Goal: Information Seeking & Learning: Stay updated

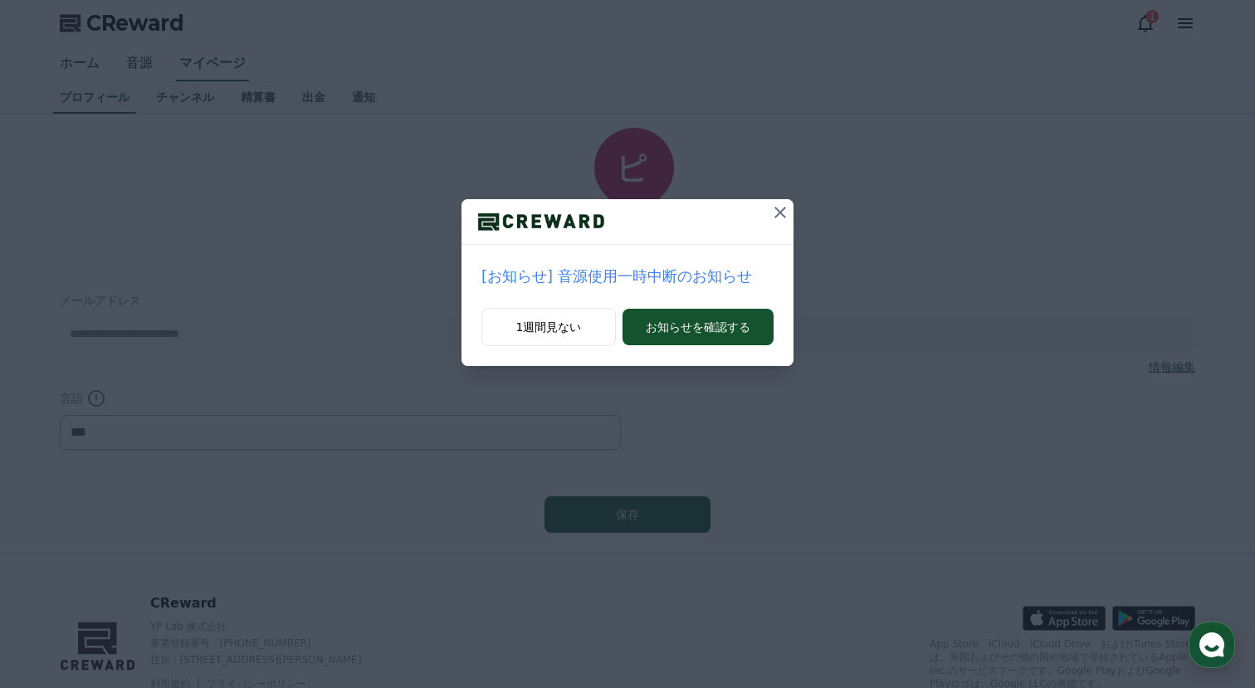
click at [604, 280] on p "[お知らせ] 音源使用一時中断のお知らせ" at bounding box center [628, 276] width 292 height 23
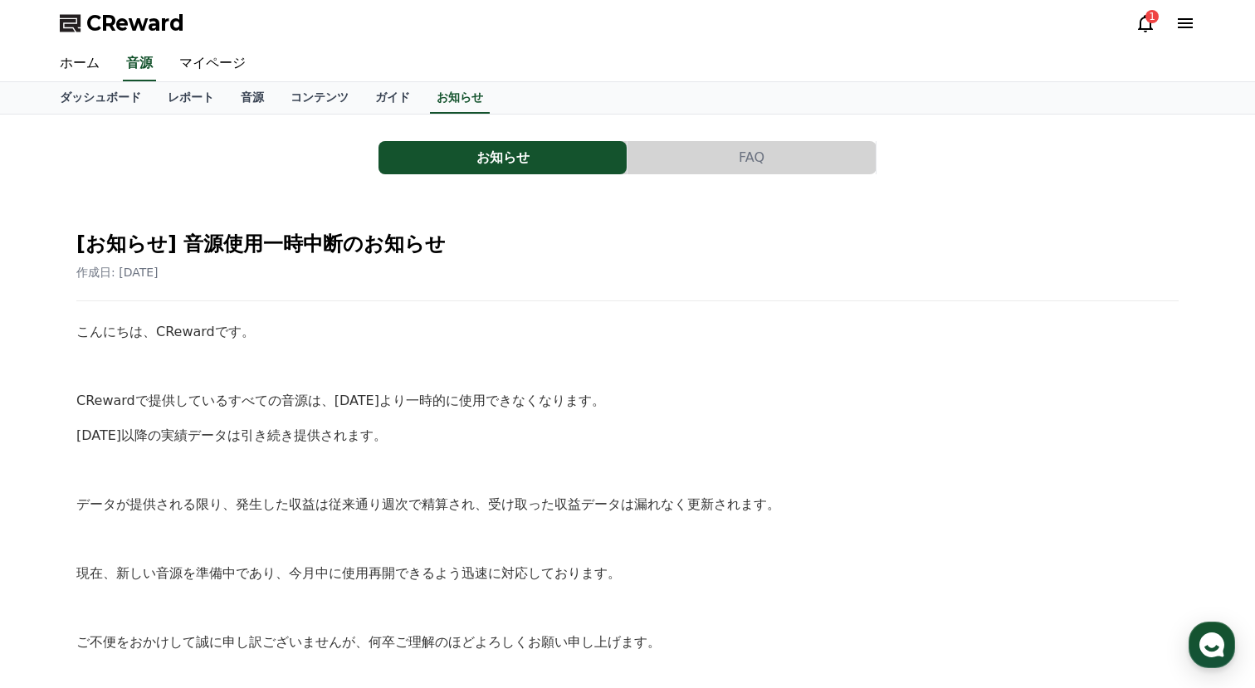
click at [1143, 23] on icon at bounding box center [1146, 23] width 20 height 20
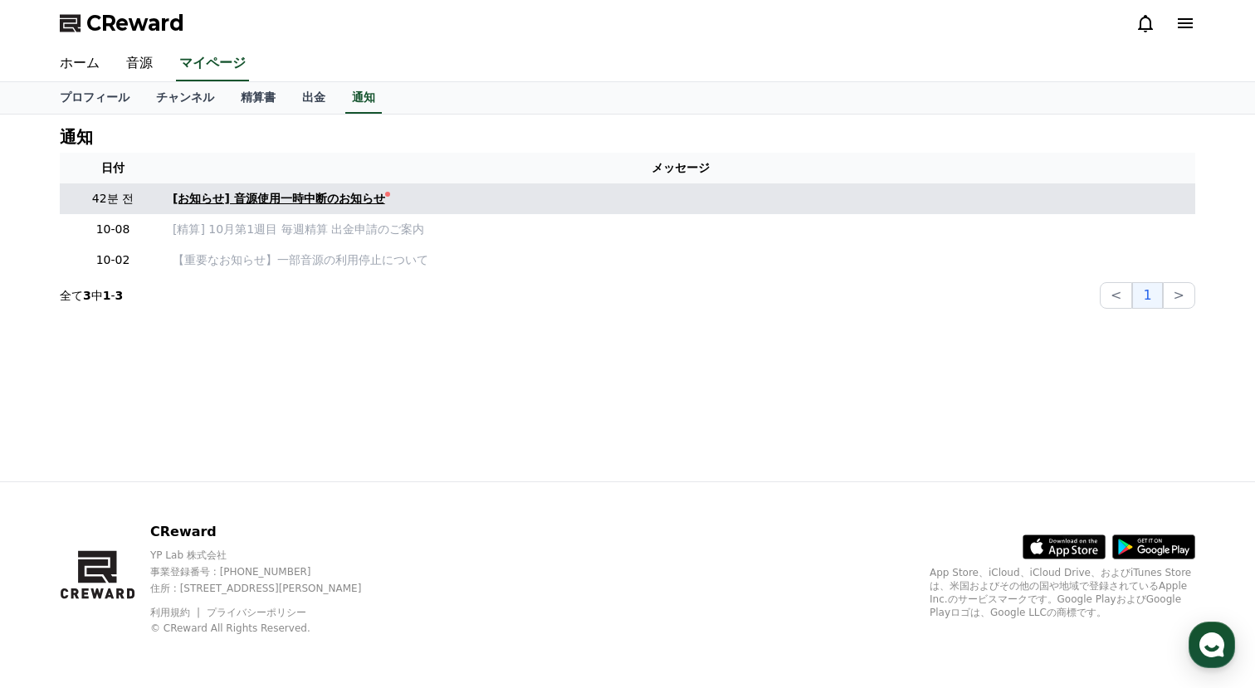
click at [477, 207] on link "[お知らせ] 音源使用一時中断のお知らせ" at bounding box center [681, 198] width 1016 height 17
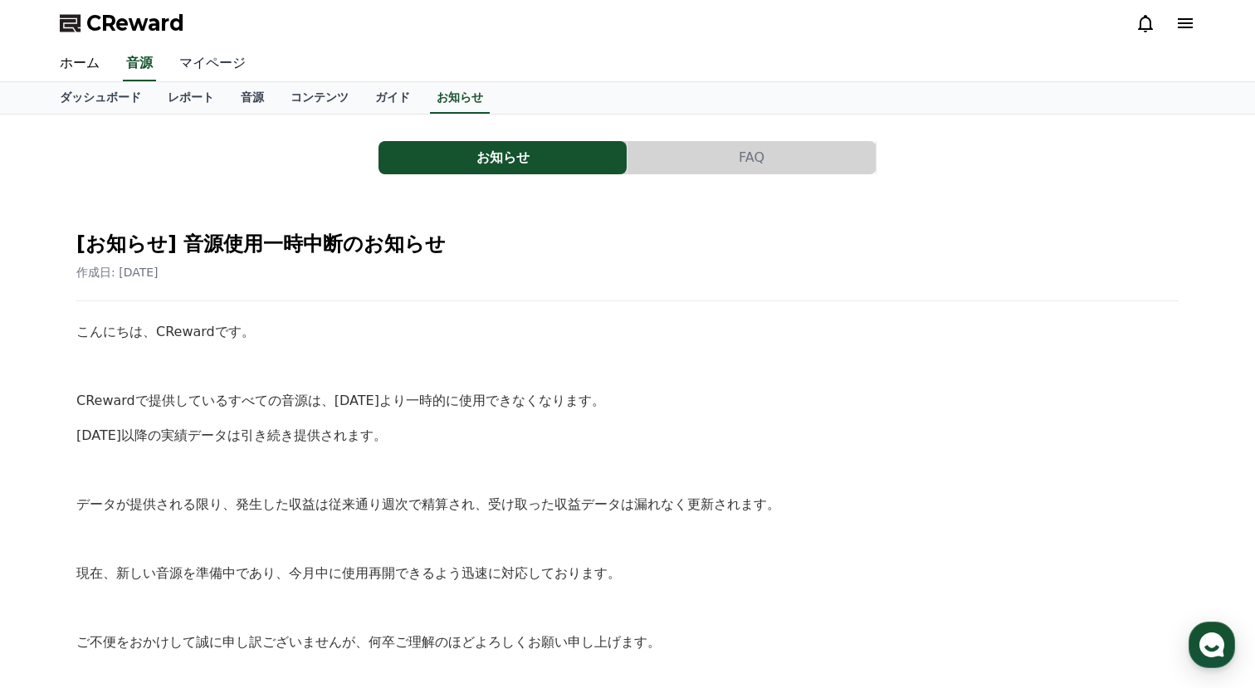
click at [187, 67] on link "マイページ" at bounding box center [212, 63] width 93 height 35
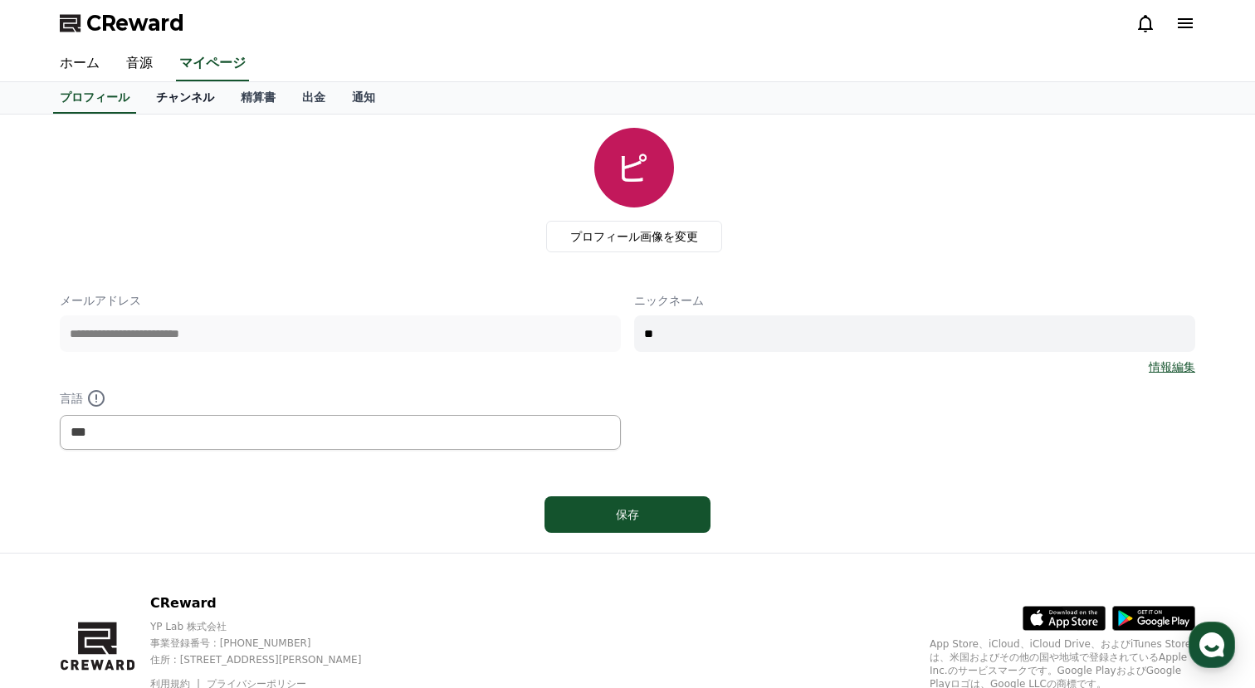
click at [169, 99] on link "チャンネル" at bounding box center [185, 98] width 85 height 32
